Goal: Check status: Check status

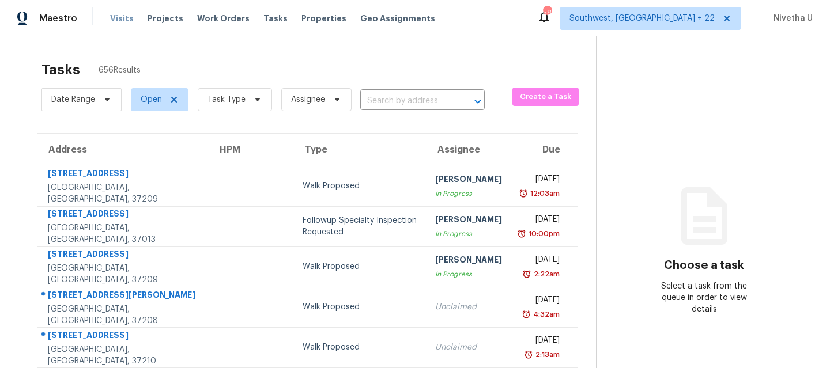
click at [118, 20] on span "Visits" at bounding box center [122, 19] width 24 height 12
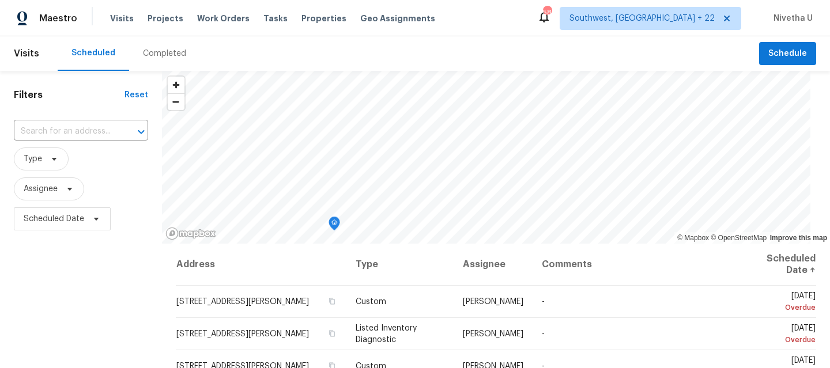
click at [162, 55] on div "Completed" at bounding box center [164, 54] width 43 height 12
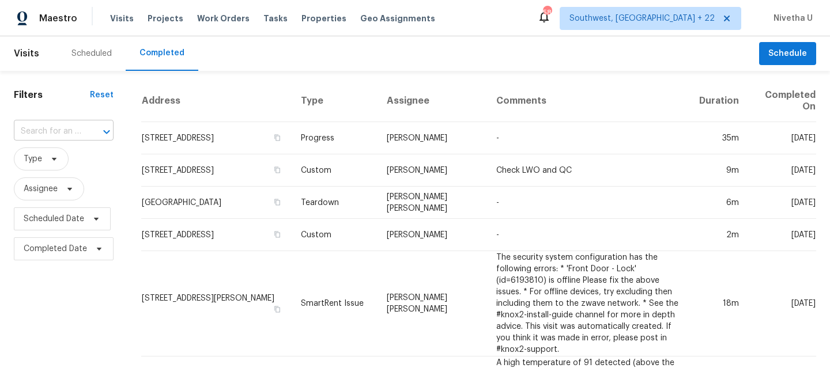
click at [69, 134] on input "text" at bounding box center [47, 132] width 67 height 18
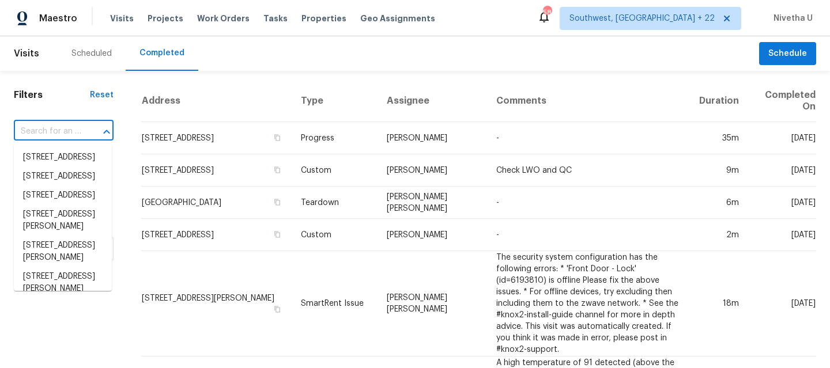
paste input "[STREET_ADDRESS]"
type input "[STREET_ADDRESS]"
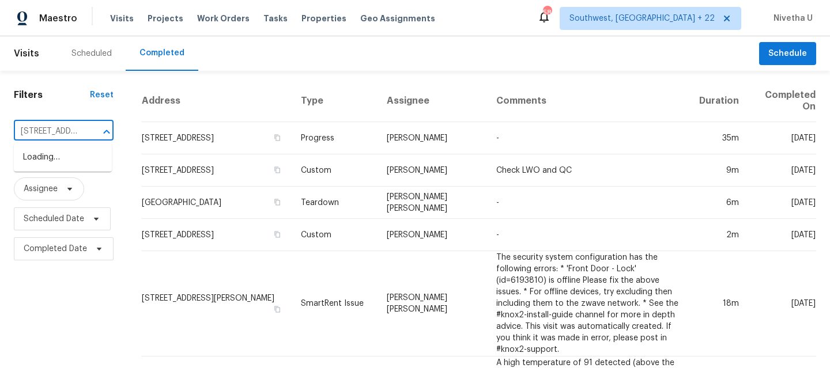
scroll to position [0, 113]
click at [97, 163] on li "[STREET_ADDRESS]" at bounding box center [63, 157] width 98 height 19
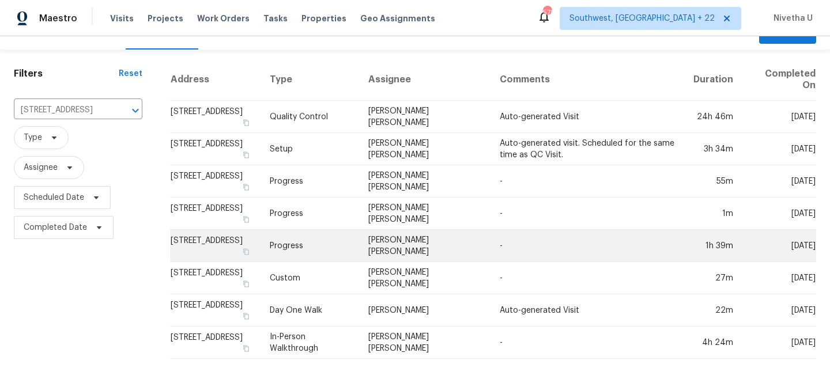
scroll to position [27, 0]
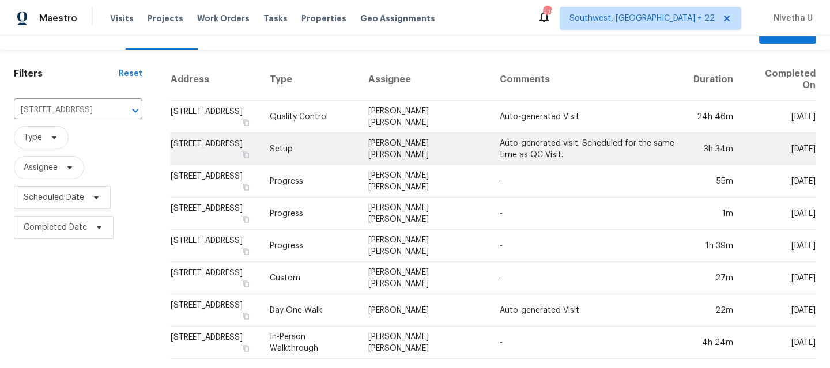
click at [343, 145] on td "Setup" at bounding box center [309, 149] width 99 height 32
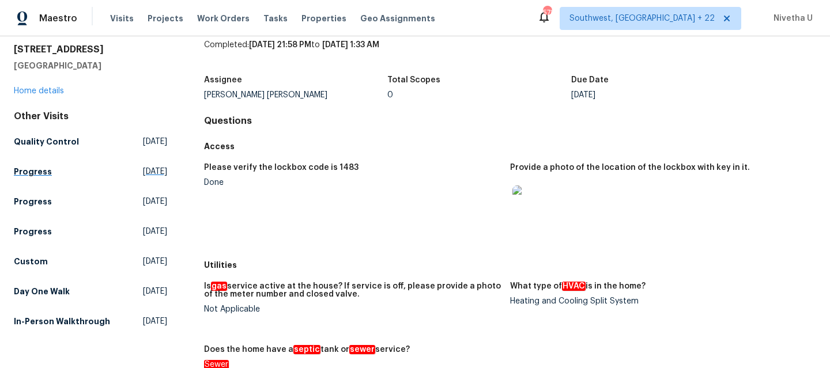
scroll to position [95, 0]
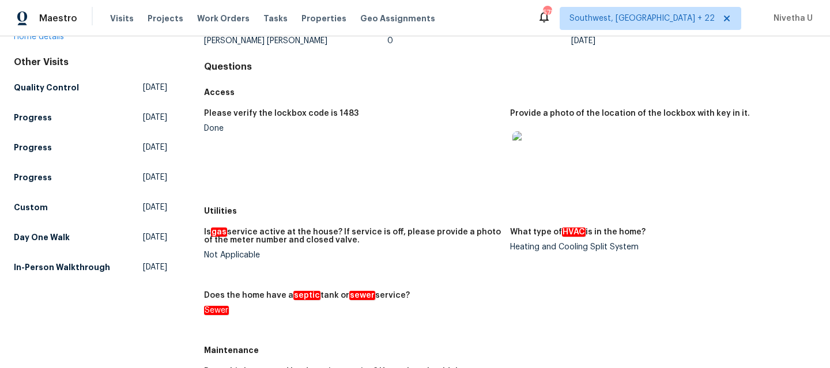
click at [79, 100] on div "Other Visits Quality Control [DATE] Progress [DATE] Progress [DATE] Progress [D…" at bounding box center [90, 166] width 153 height 221
click at [78, 93] on link "Quality Control [DATE]" at bounding box center [90, 87] width 153 height 21
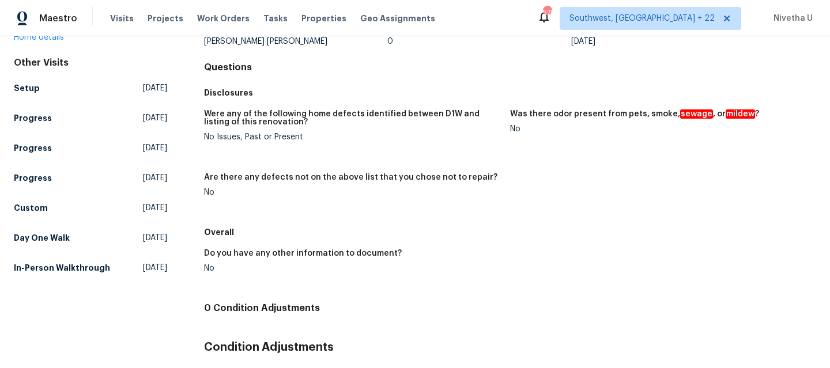
scroll to position [136, 0]
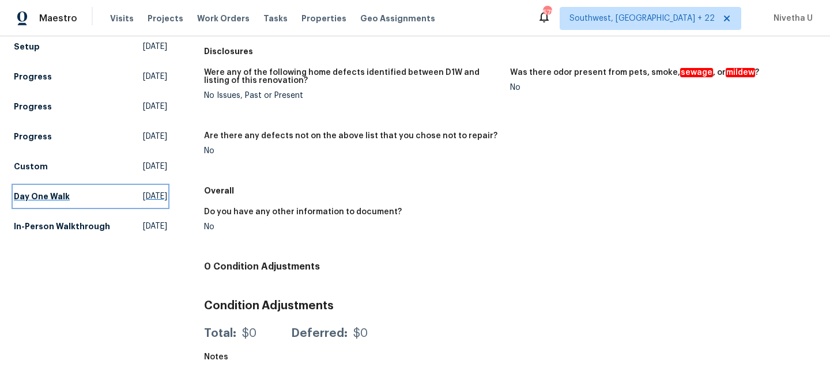
click at [74, 203] on link "Day One Walk [DATE]" at bounding box center [90, 196] width 153 height 21
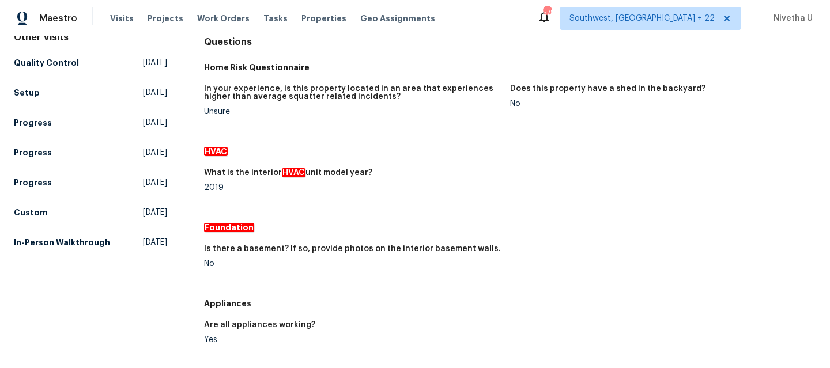
scroll to position [120, 0]
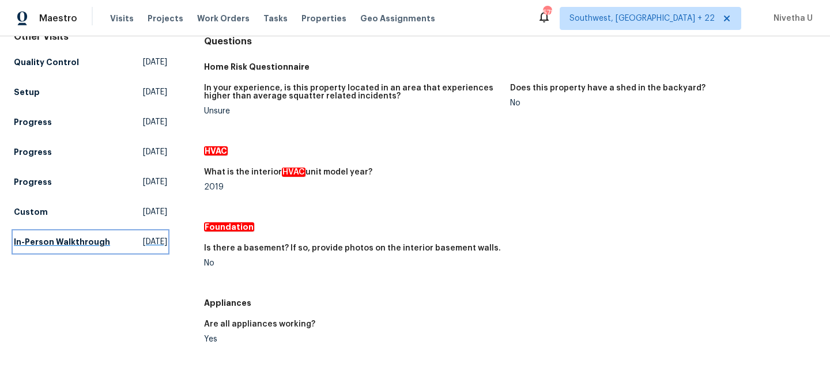
click at [31, 247] on h5 "In-Person Walkthrough" at bounding box center [62, 242] width 96 height 12
